Goal: Use online tool/utility: Utilize a website feature to perform a specific function

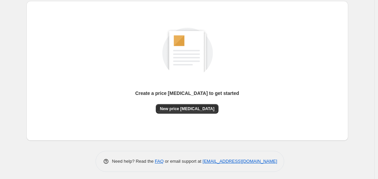
scroll to position [75, 0]
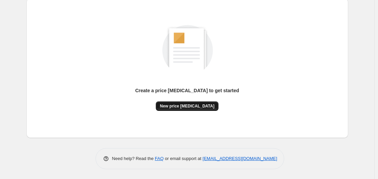
click at [186, 106] on span "New price [MEDICAL_DATA]" at bounding box center [187, 105] width 55 height 5
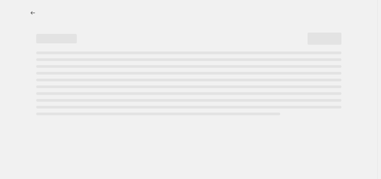
select select "percentage"
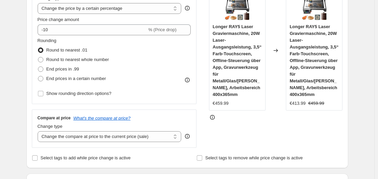
scroll to position [135, 0]
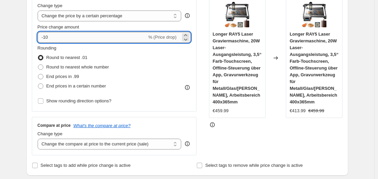
click at [89, 39] on input "-10" at bounding box center [92, 37] width 109 height 11
type input "-1"
type input "-35"
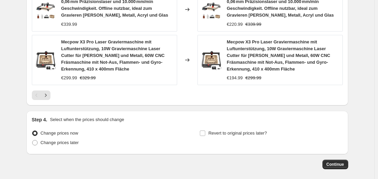
scroll to position [591, 0]
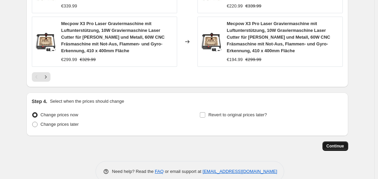
click at [333, 143] on span "Continue" at bounding box center [336, 145] width 18 height 5
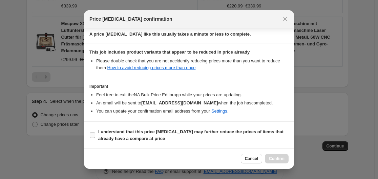
scroll to position [106, 0]
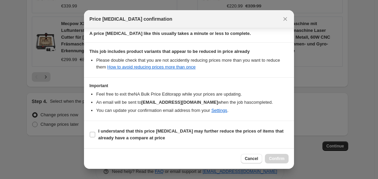
drag, startPoint x: 92, startPoint y: 133, endPoint x: 163, endPoint y: 155, distance: 74.5
click at [98, 138] on label "I understand that this price [MEDICAL_DATA] may further reduce the prices of it…" at bounding box center [188, 134] width 199 height 16
click at [95, 137] on input "I understand that this price [MEDICAL_DATA] may further reduce the prices of it…" at bounding box center [92, 134] width 5 height 5
checkbox input "true"
click at [274, 156] on button "Confirm" at bounding box center [277, 158] width 24 height 9
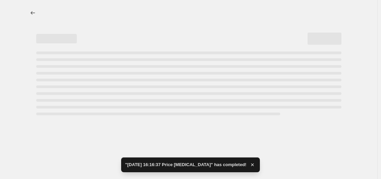
select select "percentage"
